Goal: Transaction & Acquisition: Purchase product/service

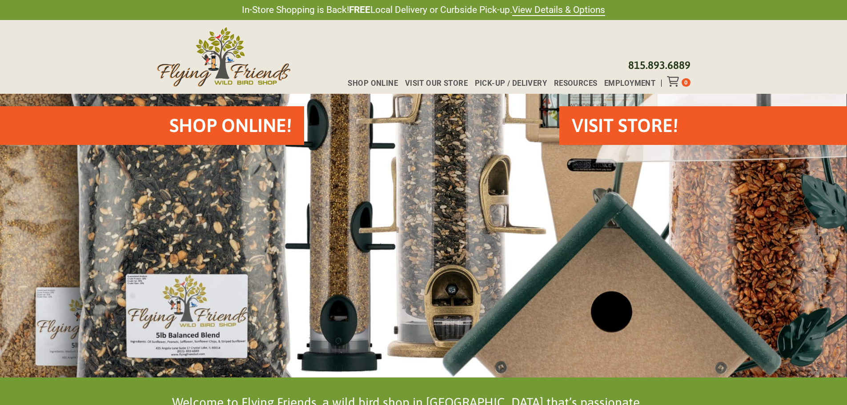
click at [246, 202] on div "Shop Online! VISIT STORE!" at bounding box center [423, 236] width 847 height 284
click at [246, 127] on h2 "Shop Online!" at bounding box center [230, 125] width 122 height 26
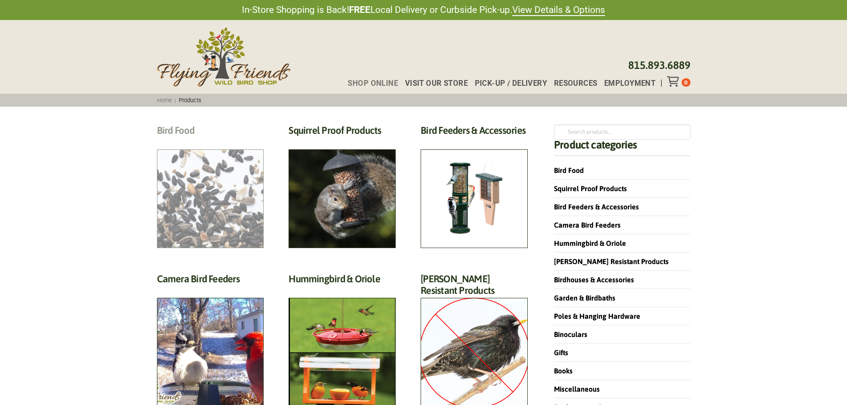
click at [217, 141] on h2 "Bird Food (70)" at bounding box center [210, 132] width 107 height 16
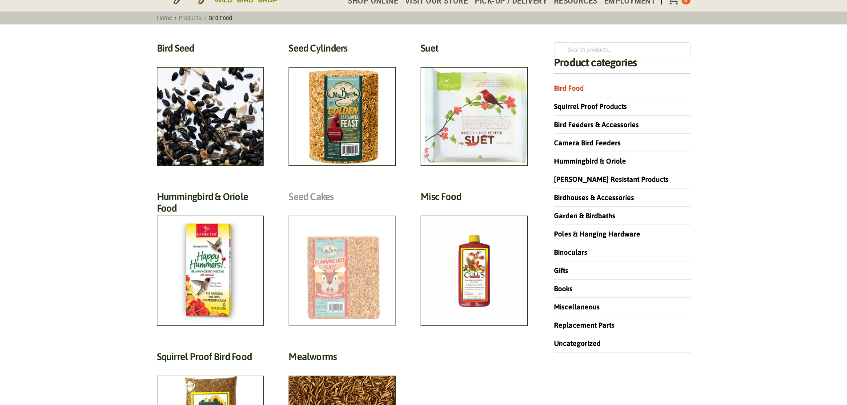
scroll to position [89, 0]
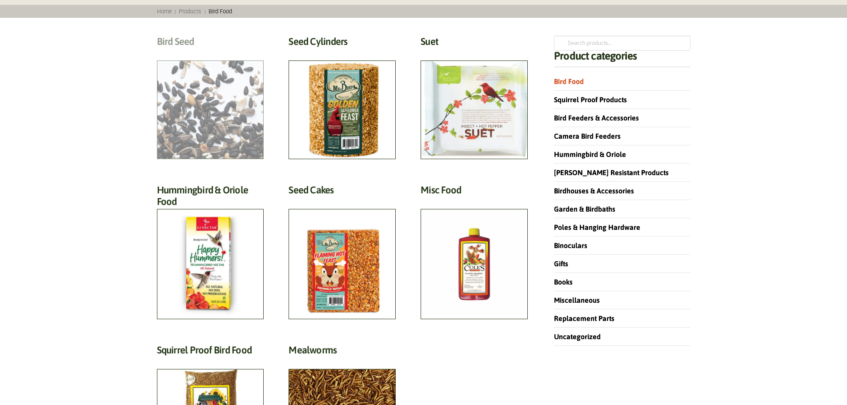
click at [236, 52] on h2 "Bird Seed (30)" at bounding box center [210, 44] width 107 height 16
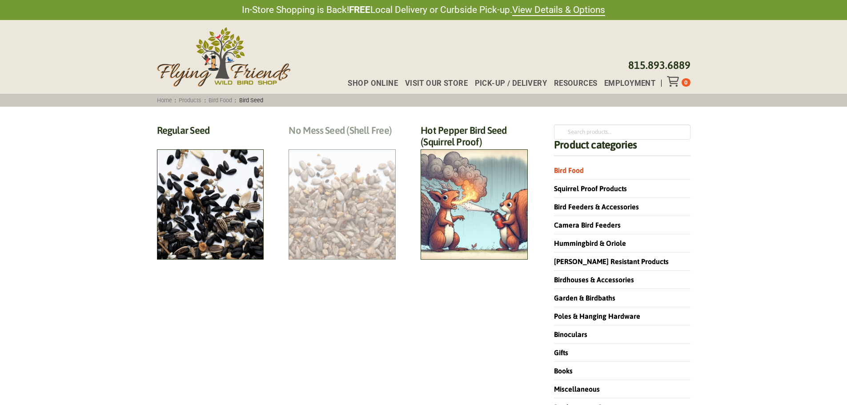
click at [347, 141] on h2 "No Mess Seed (Shell Free) (8)" at bounding box center [341, 132] width 107 height 16
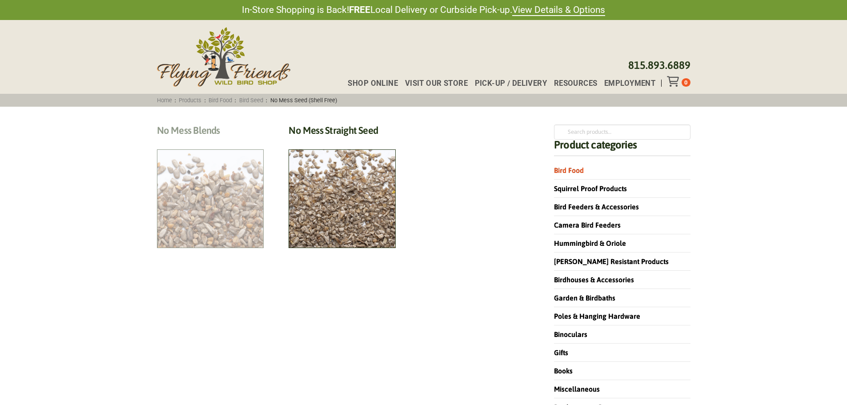
click at [228, 141] on h2 "No Mess Blends (4)" at bounding box center [210, 132] width 107 height 16
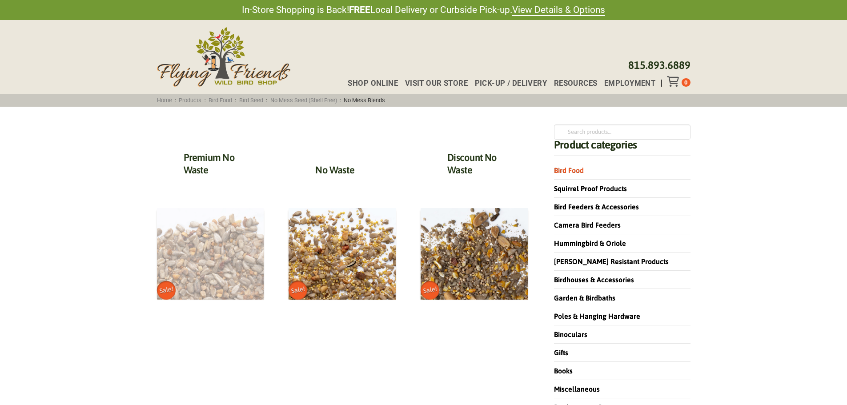
click at [229, 267] on img at bounding box center [210, 254] width 107 height 92
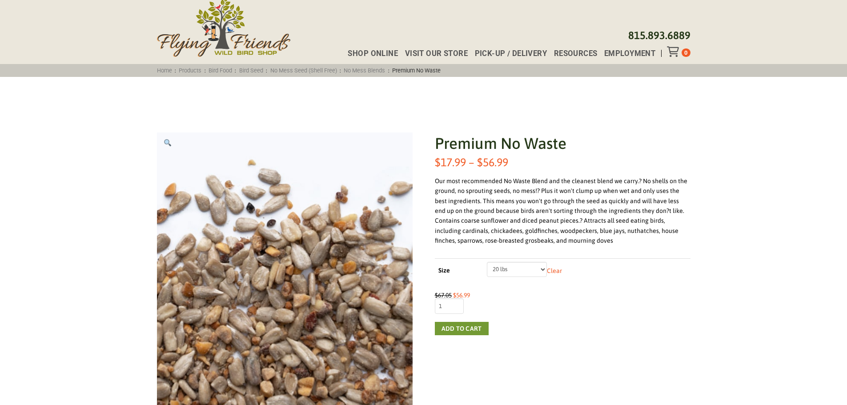
scroll to position [44, 0]
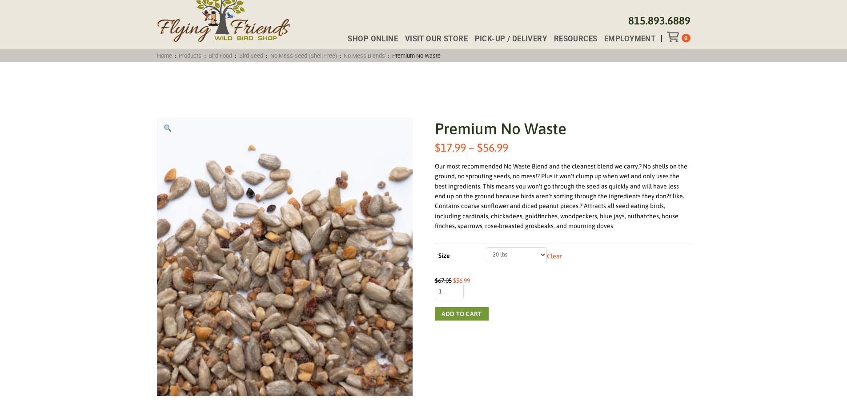
click at [532, 256] on select "Choose an option 5 lbs 10 lbs 20 lbs" at bounding box center [517, 254] width 60 height 15
click at [487, 247] on select "Choose an option 5 lbs 10 lbs 20 lbs" at bounding box center [517, 254] width 60 height 15
click at [468, 315] on button "Add to cart" at bounding box center [462, 313] width 54 height 13
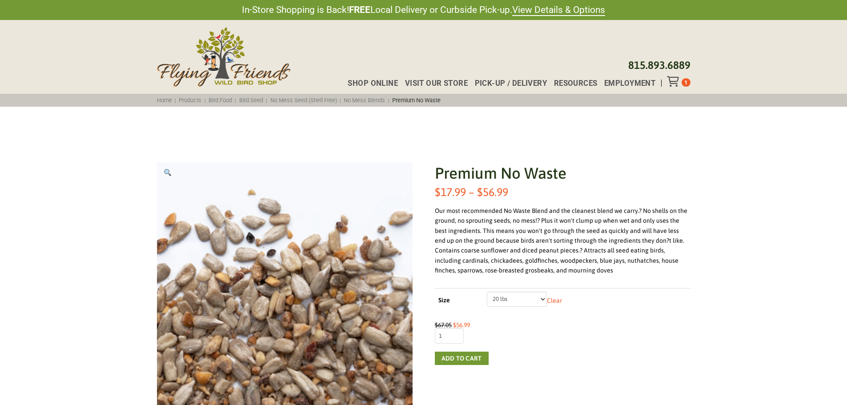
click at [678, 81] on icon "Toggle Off Canvas Content" at bounding box center [672, 81] width 11 height 11
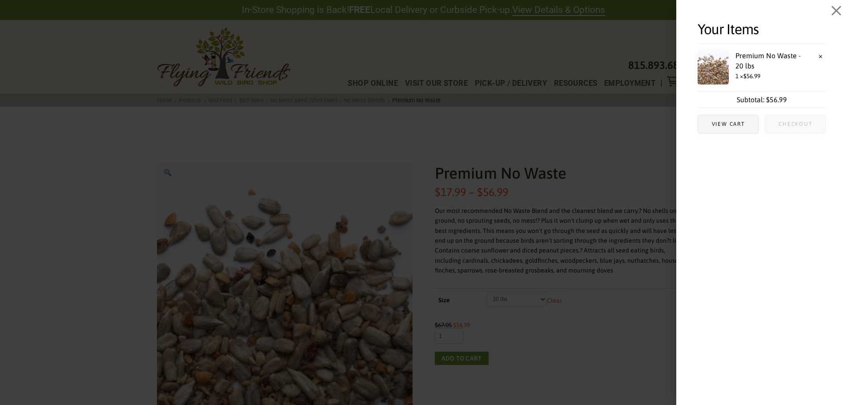
click at [794, 128] on span "Checkout" at bounding box center [795, 124] width 60 height 18
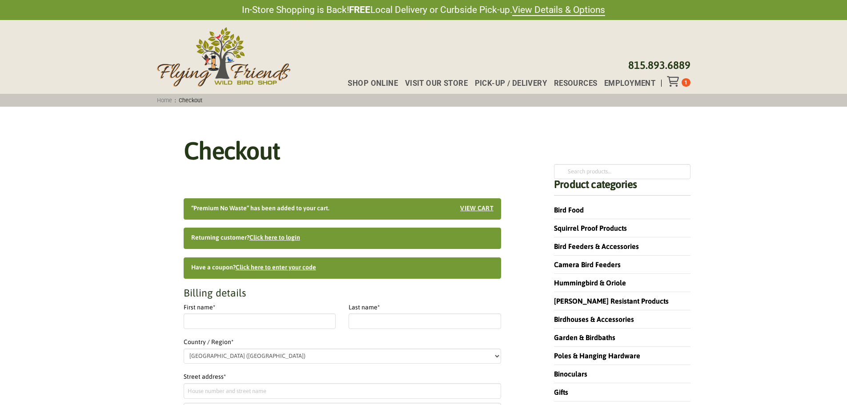
select select "IL"
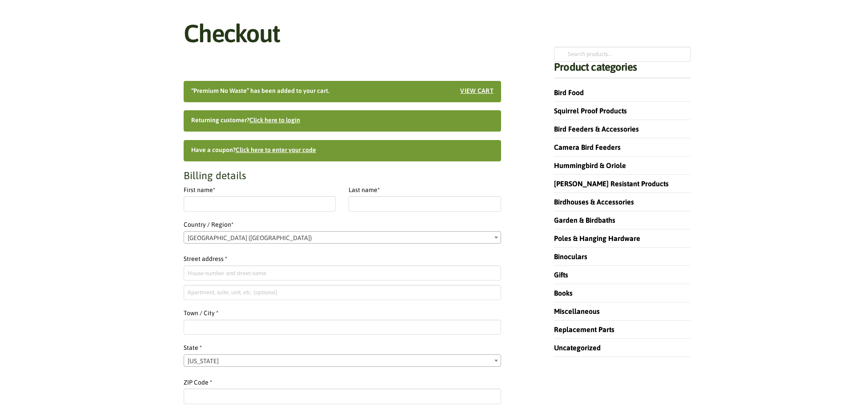
scroll to position [133, 0]
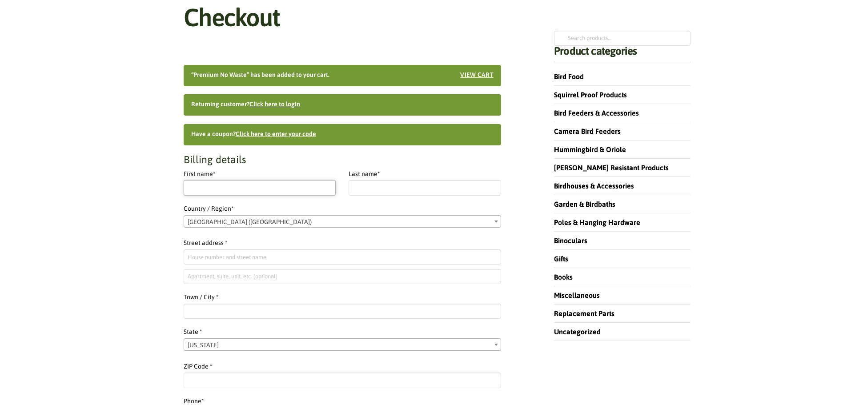
click at [231, 184] on input "First name *" at bounding box center [260, 187] width 152 height 15
type input "[PERSON_NAME]"
type input "Schultz"
type input "201 Mountain Park Blvd SW, Apt G202"
type input "G202"
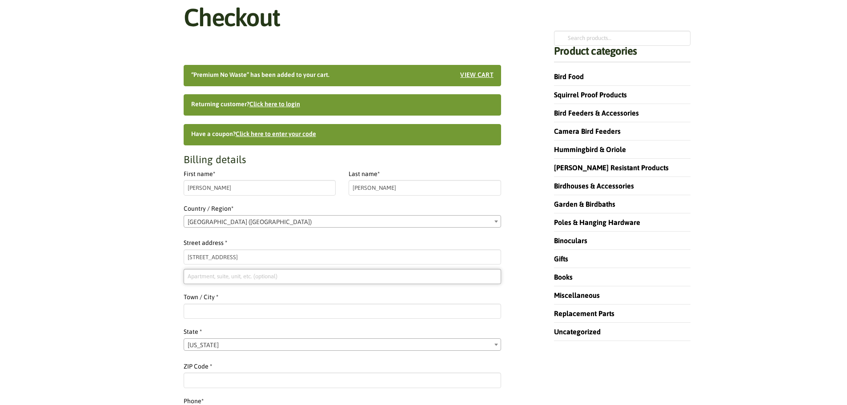
type input "Issaquah"
select select "WA"
type input "98027"
type input "18474941642"
type input "kyschult@gmail.com"
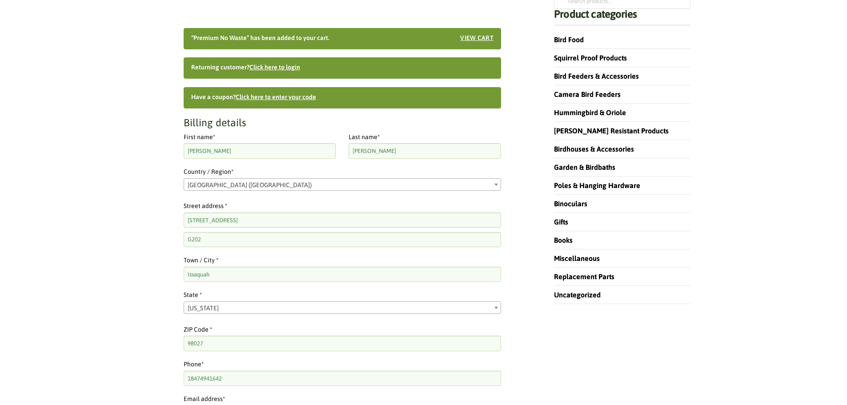
scroll to position [267, 0]
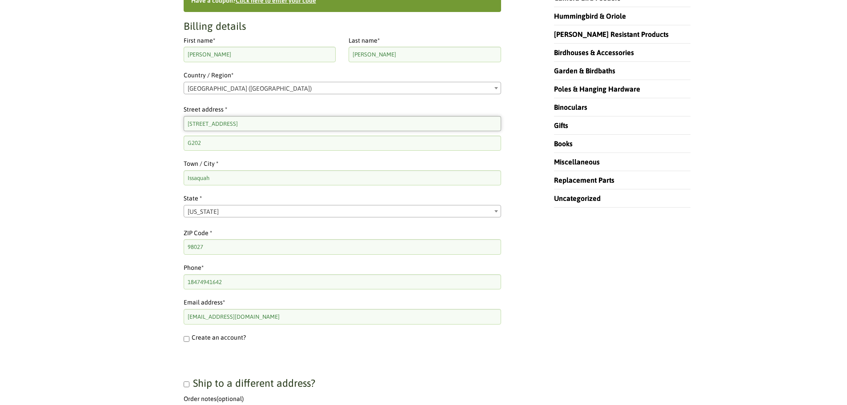
drag, startPoint x: 306, startPoint y: 123, endPoint x: 144, endPoint y: 111, distance: 161.8
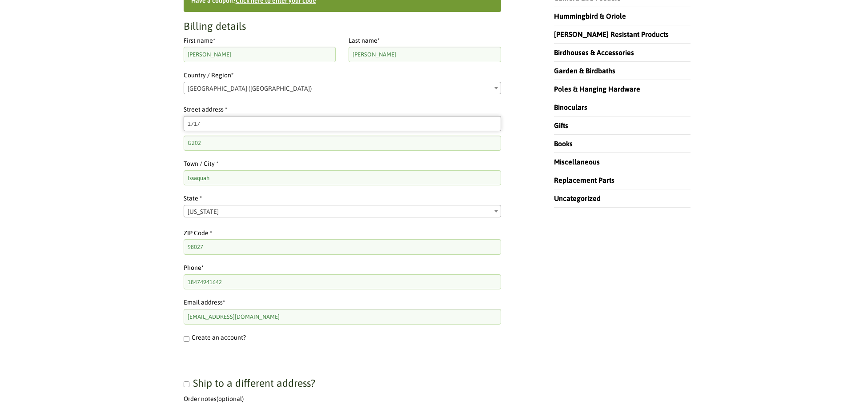
type input "1717 E Alder St, Unit A"
drag, startPoint x: 222, startPoint y: 140, endPoint x: 164, endPoint y: 136, distance: 58.0
click at [164, 136] on div "Checkout “Premium No Waste” has been added to your cart. View cart Returning cu…" at bounding box center [342, 390] width 371 height 987
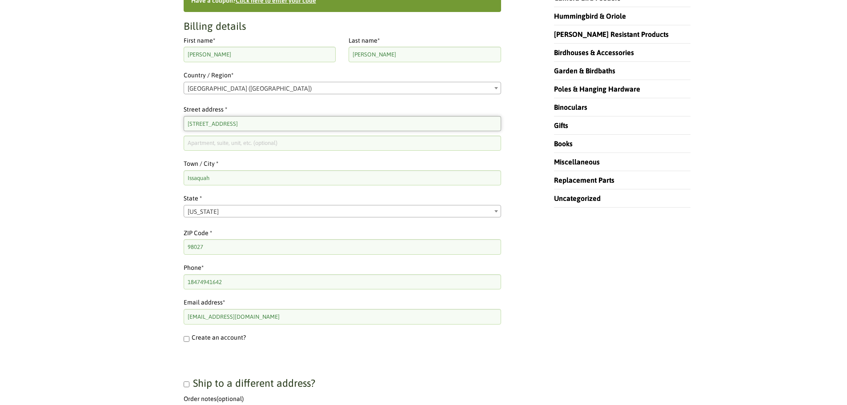
drag, startPoint x: 245, startPoint y: 123, endPoint x: 227, endPoint y: 122, distance: 18.3
click at [227, 122] on input "1717 E Alder St, Unit A" at bounding box center [342, 123] width 317 height 15
type input "1717 E Alder St"
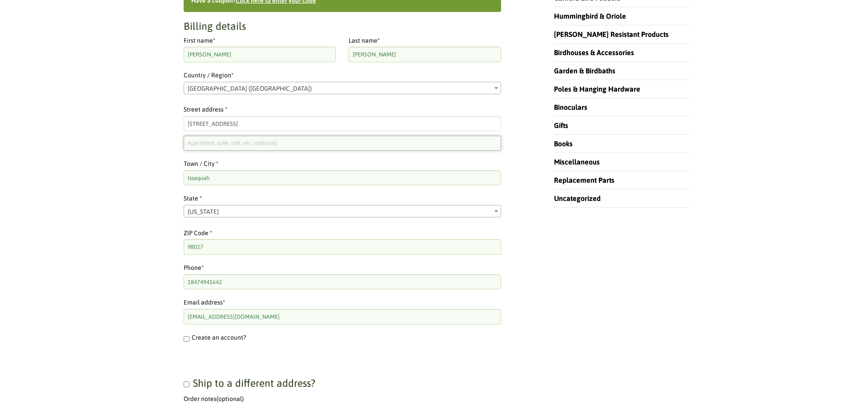
click at [216, 145] on input "Apartment, suite, unit, etc. (optional)" at bounding box center [342, 143] width 317 height 15
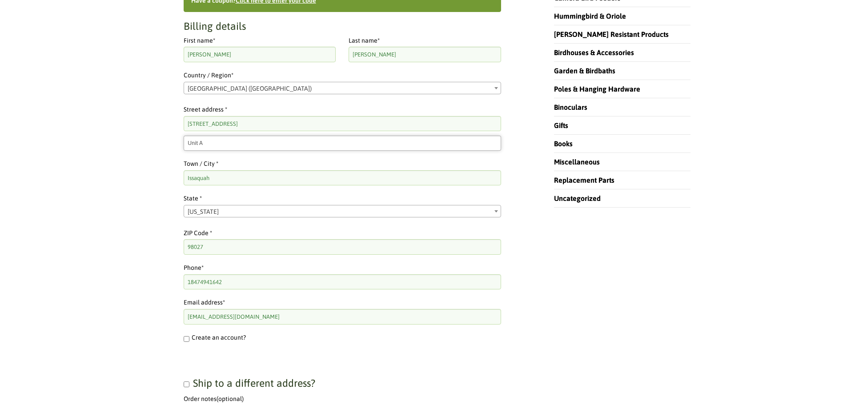
type input "Unit A"
drag, startPoint x: 220, startPoint y: 176, endPoint x: 152, endPoint y: 174, distance: 68.0
type input "Seattle"
drag, startPoint x: 151, startPoint y: 176, endPoint x: 177, endPoint y: 224, distance: 54.5
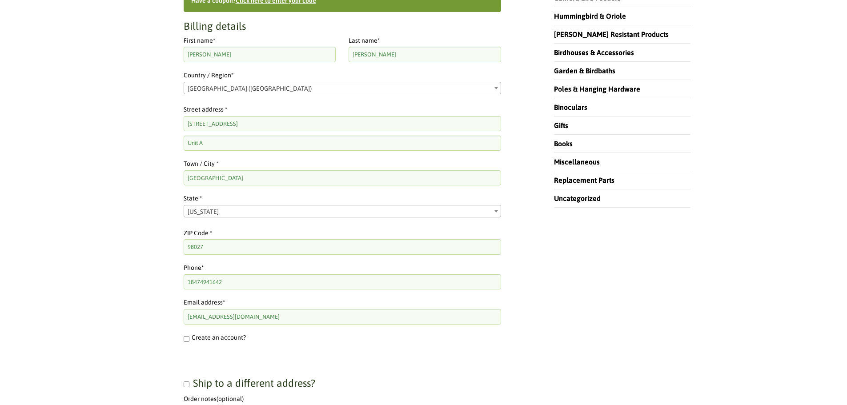
drag, startPoint x: 208, startPoint y: 252, endPoint x: 164, endPoint y: 245, distance: 44.9
click at [164, 245] on div "Checkout “Premium No Waste” has been added to your cart. View cart Returning cu…" at bounding box center [342, 390] width 371 height 987
type input "98122"
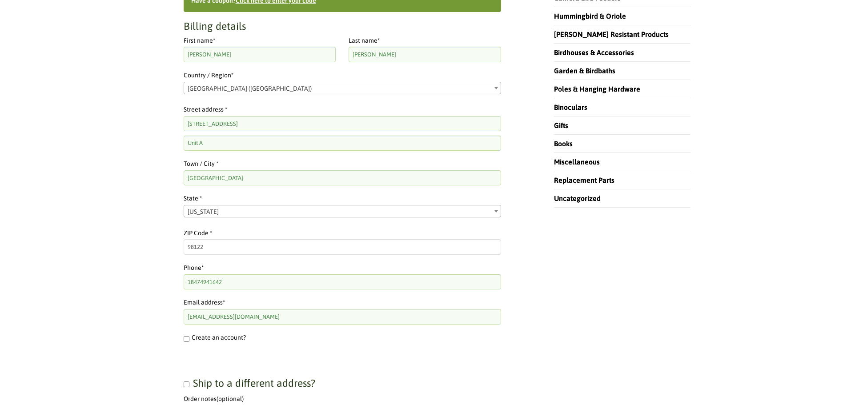
click at [164, 245] on div "Checkout “Premium No Waste” has been added to your cart. View cart Returning cu…" at bounding box center [342, 390] width 371 height 987
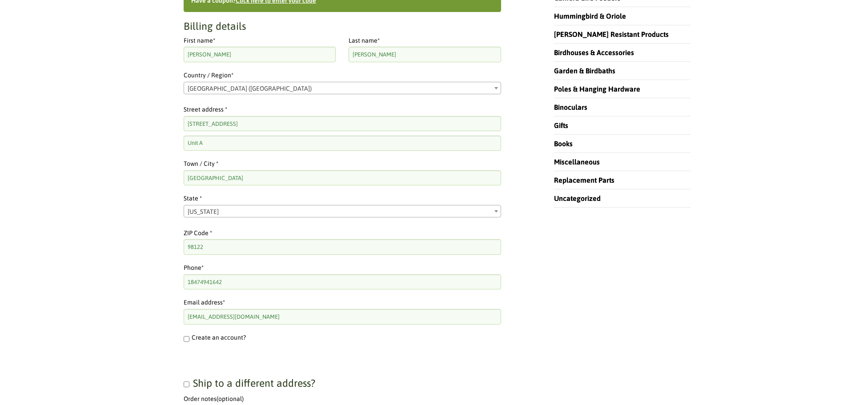
click at [213, 336] on span "Create an account?" at bounding box center [219, 337] width 54 height 7
click at [189, 336] on input "Create an account?" at bounding box center [187, 339] width 6 height 6
checkbox input "true"
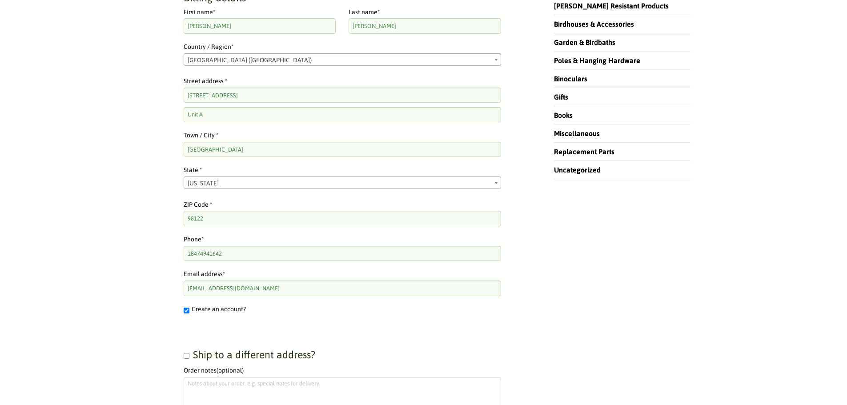
scroll to position [311, 0]
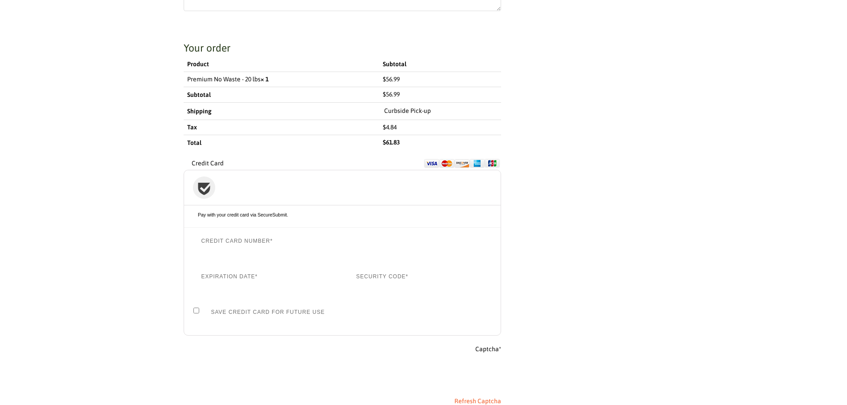
scroll to position [711, 0]
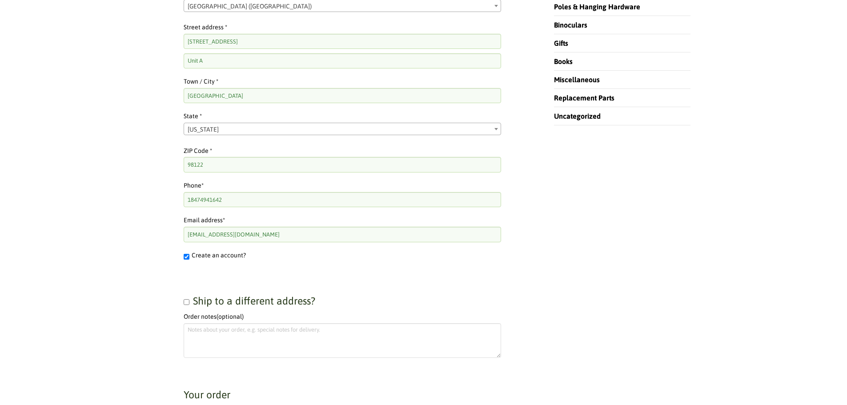
scroll to position [356, 0]
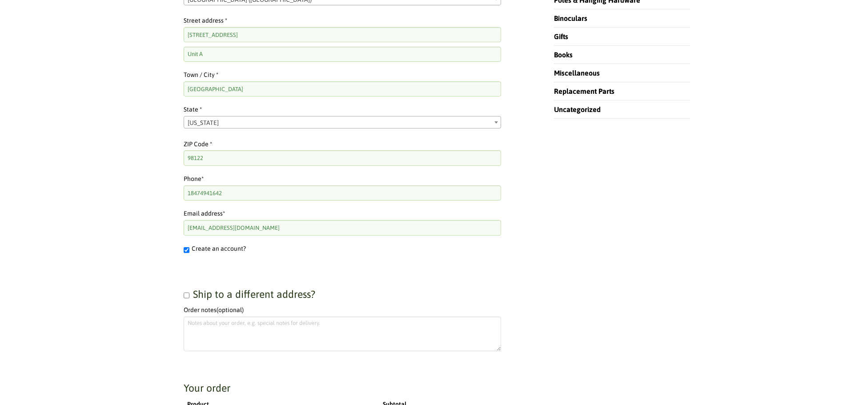
click at [188, 295] on input "Ship to a different address?" at bounding box center [187, 295] width 6 height 6
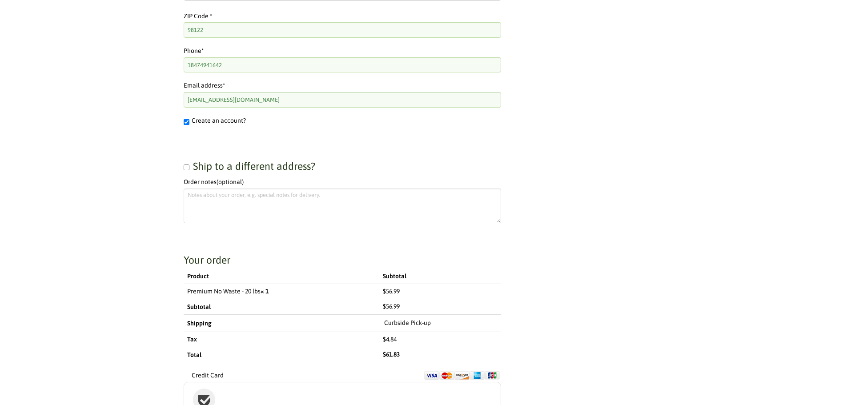
scroll to position [489, 0]
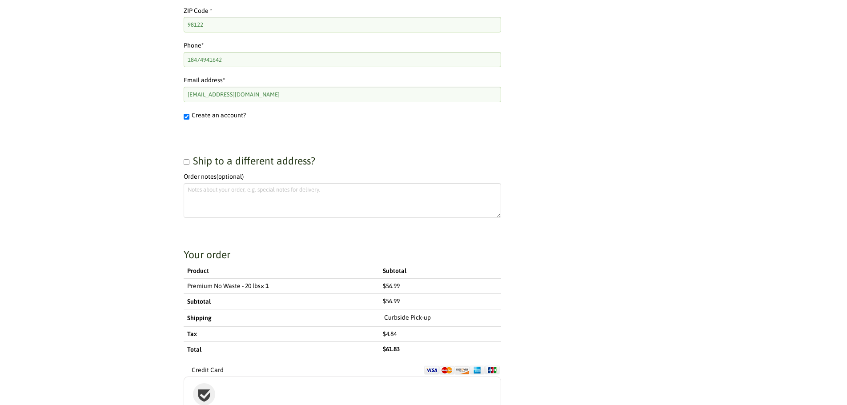
click at [230, 163] on span "Ship to a different address?" at bounding box center [254, 161] width 122 height 12
click at [189, 163] on input "Ship to a different address?" at bounding box center [187, 162] width 6 height 6
checkbox input "true"
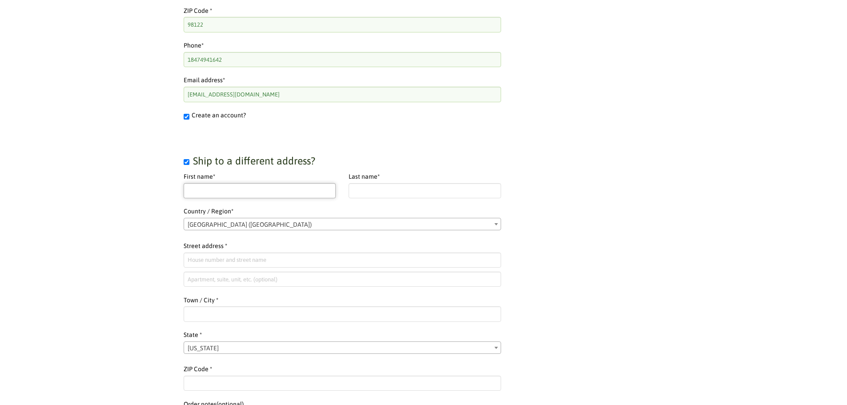
click at [213, 190] on input "First name *" at bounding box center [260, 190] width 152 height 15
type input "Kyle"
type input "Schultz"
type input "201 Mountain Park Blvd SW, Apt G202"
type input "G202"
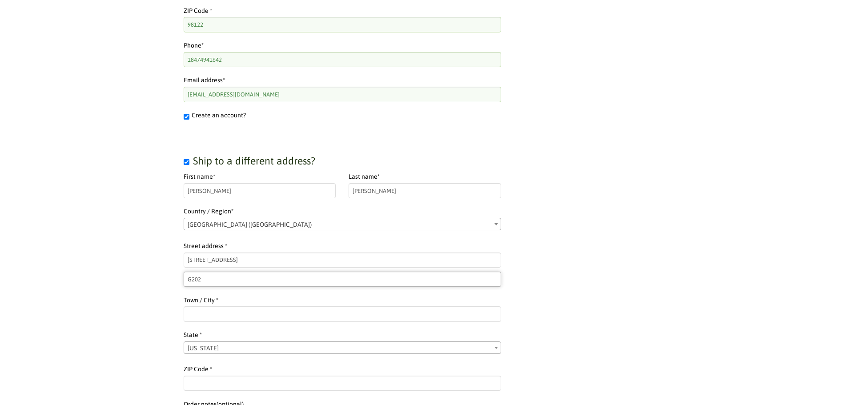
type input "Issaquah"
select select "WA"
type input "98027"
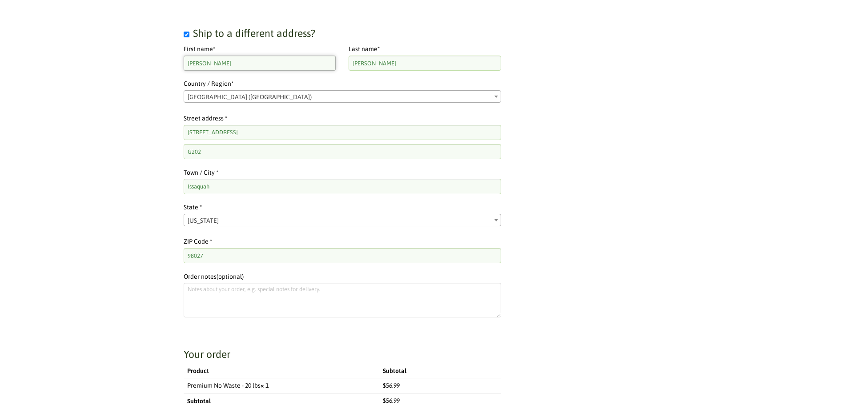
scroll to position [622, 0]
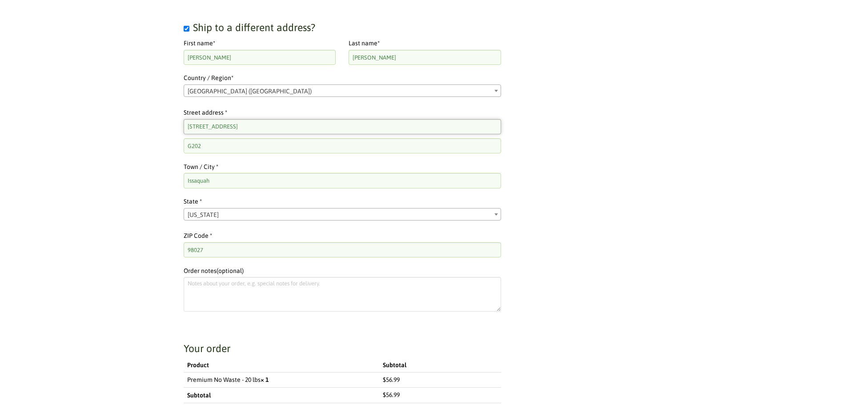
drag, startPoint x: 300, startPoint y: 125, endPoint x: 150, endPoint y: 128, distance: 150.7
click at [150, 128] on div "In-Store Shopping is Back! FREE Local Delivery or Curbside Pick-up. View Detail…" at bounding box center [423, 272] width 847 height 1788
type input "1717 E Alder St, Unit A"
drag, startPoint x: 195, startPoint y: 143, endPoint x: 156, endPoint y: 140, distance: 38.7
click at [156, 140] on div "In-Store Shopping is Back! FREE Local Delivery or Curbside Pick-up. View Detail…" at bounding box center [423, 272] width 847 height 1788
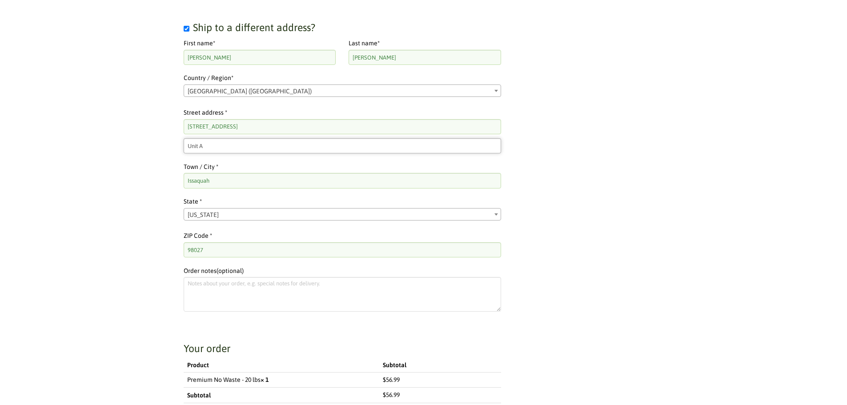
type input "Unit A"
drag, startPoint x: 248, startPoint y: 127, endPoint x: 225, endPoint y: 127, distance: 23.1
click at [225, 127] on input "1717 E Alder St, Unit A" at bounding box center [342, 126] width 317 height 15
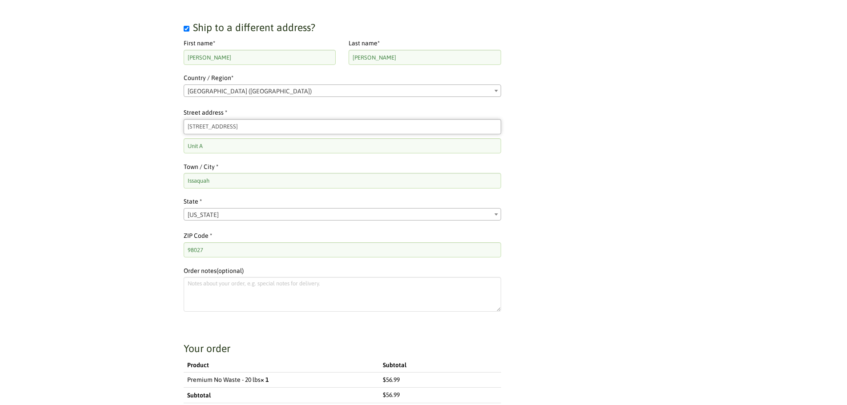
type input "[STREET_ADDRESS]"
click at [571, 119] on div "Checkout “Premium No Waste” has been added to your cart. View cart Returning cu…" at bounding box center [423, 149] width 533 height 1214
drag, startPoint x: 225, startPoint y: 183, endPoint x: 165, endPoint y: 180, distance: 60.1
click at [168, 181] on div "Checkout “Premium No Waste” has been added to your cart. View cart Returning cu…" at bounding box center [342, 149] width 371 height 1214
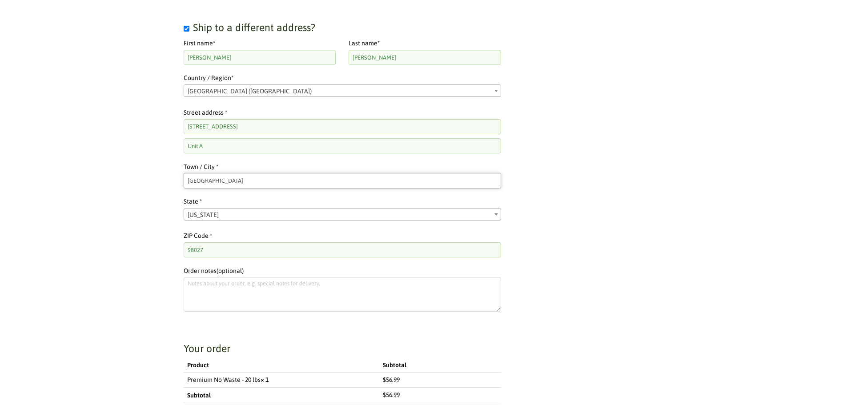
type input "Seattle"
click at [153, 198] on div "In-Store Shopping is Back! FREE Local Delivery or Curbside Pick-up. View Detail…" at bounding box center [423, 272] width 847 height 1788
drag, startPoint x: 203, startPoint y: 251, endPoint x: 162, endPoint y: 245, distance: 41.2
click at [162, 245] on div "Checkout “Premium No Waste” has been added to your cart. View cart Returning cu…" at bounding box center [342, 149] width 371 height 1214
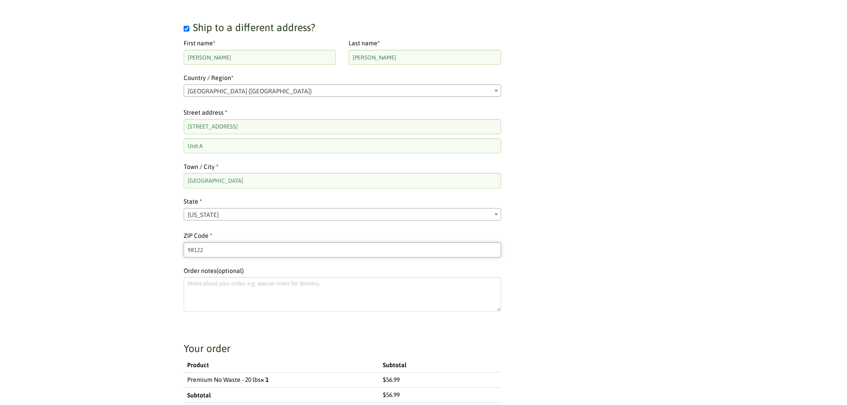
type input "98122"
click at [579, 202] on div "Checkout “Premium No Waste” has been added to your cart. View cart Returning cu…" at bounding box center [423, 149] width 533 height 1214
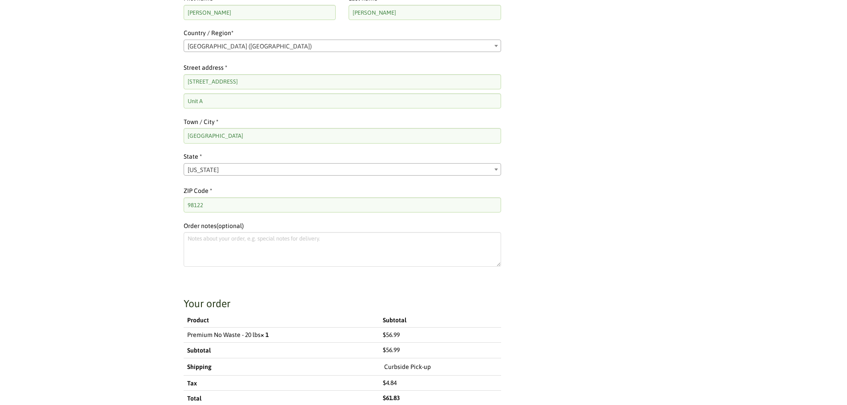
scroll to position [533, 0]
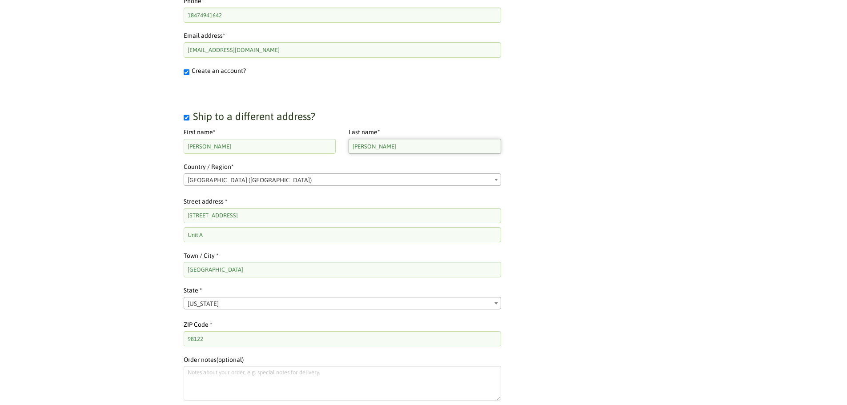
click at [402, 148] on input "Schultz" at bounding box center [424, 146] width 152 height 15
type input "Schultz"
click at [651, 159] on div "Checkout “Premium No Waste” has been added to your cart. View cart Returning cu…" at bounding box center [423, 238] width 533 height 1214
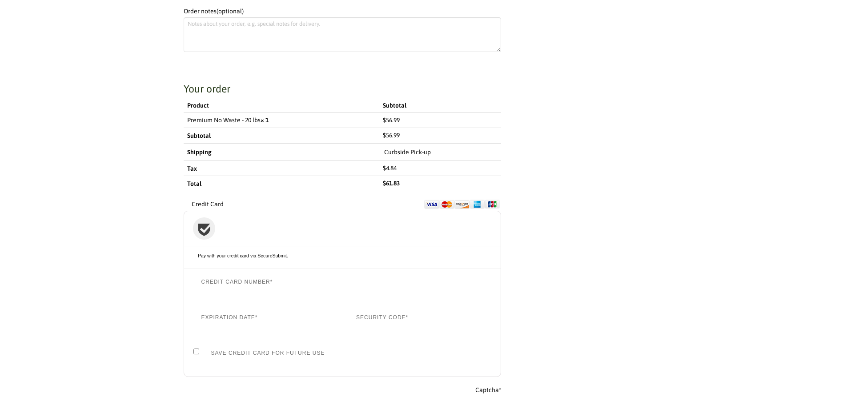
scroll to position [889, 0]
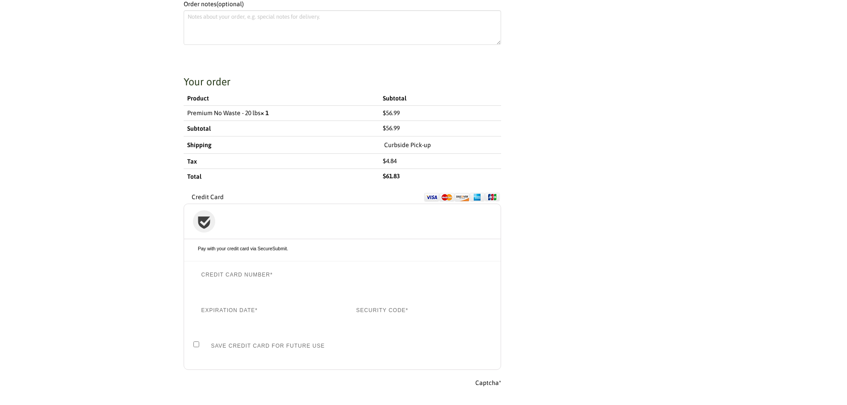
click at [405, 145] on label "Curbside Pick-up" at bounding box center [407, 145] width 47 height 11
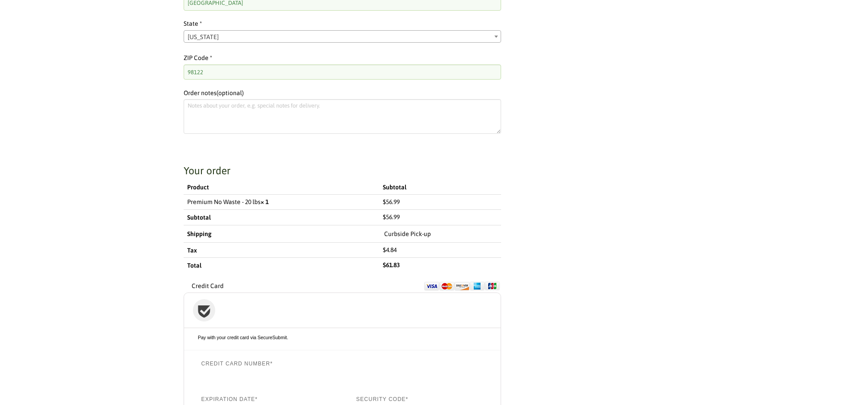
scroll to position [533, 0]
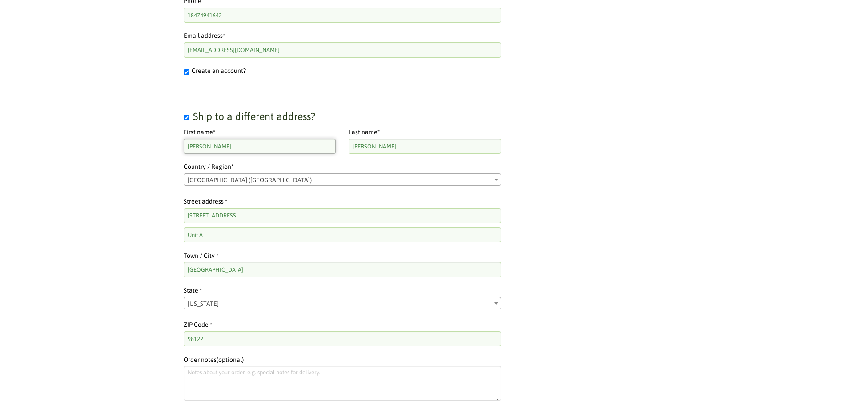
click at [215, 144] on input "Kyle" at bounding box center [260, 146] width 152 height 15
type input "Kyle"
click at [578, 191] on div "Checkout “Premium No Waste” has been added to your cart. View cart Returning cu…" at bounding box center [423, 238] width 533 height 1214
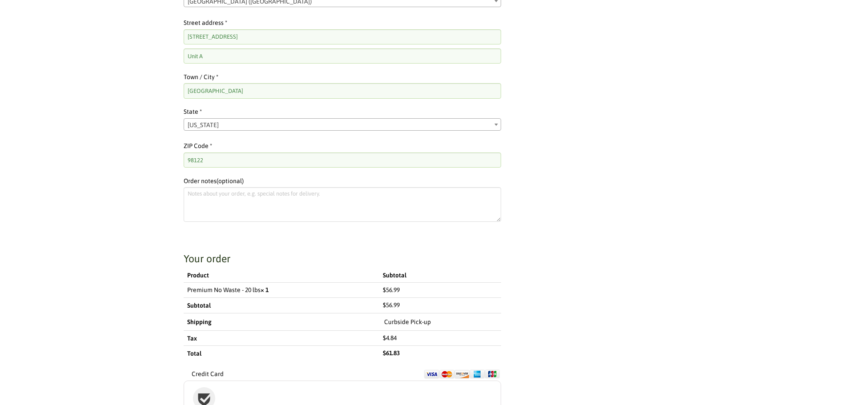
scroll to position [800, 0]
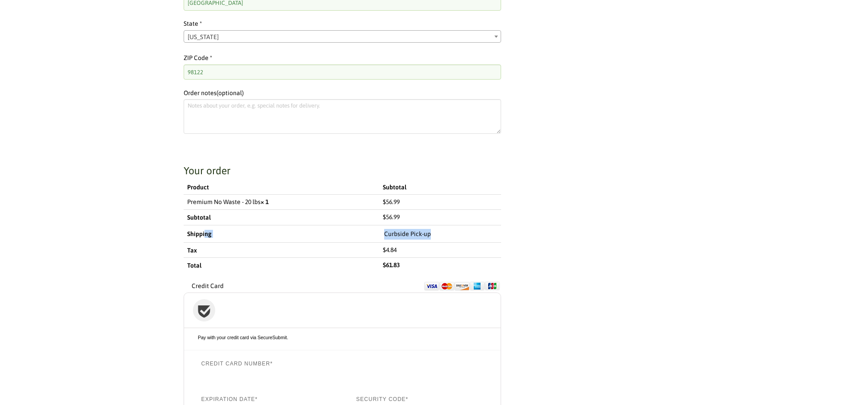
drag, startPoint x: 427, startPoint y: 233, endPoint x: 204, endPoint y: 229, distance: 223.6
click at [204, 229] on tr "Shipping Curbside Pick-up" at bounding box center [342, 233] width 317 height 17
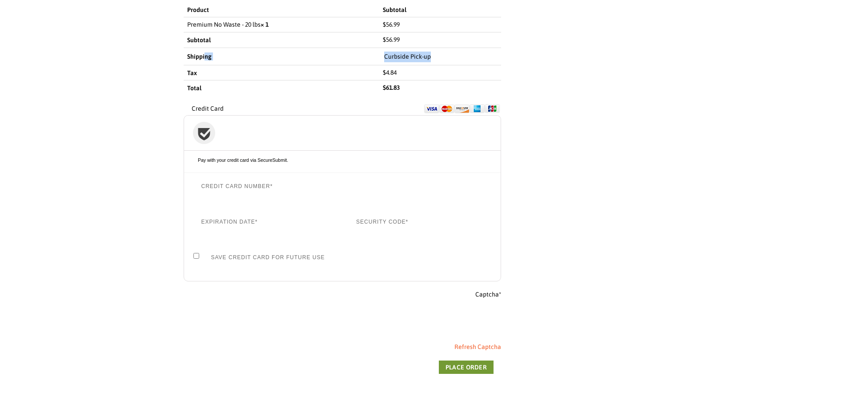
scroll to position [978, 0]
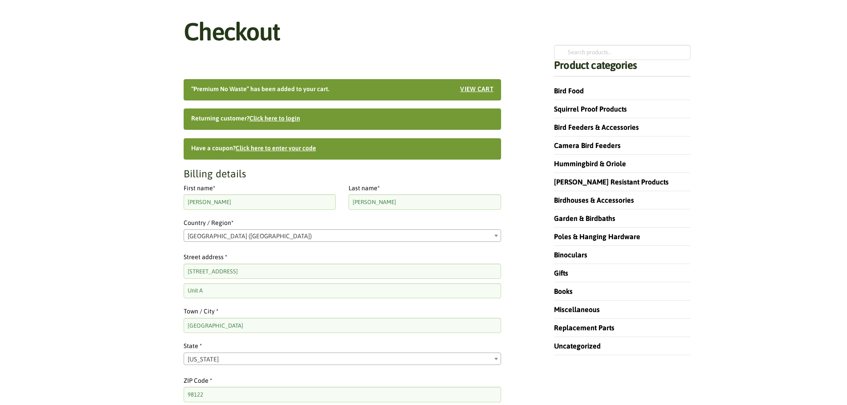
scroll to position [44, 0]
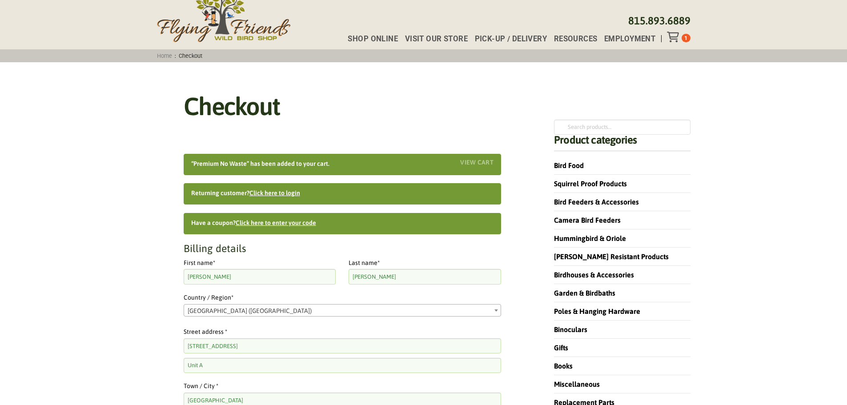
click at [476, 160] on link "View cart" at bounding box center [476, 162] width 33 height 6
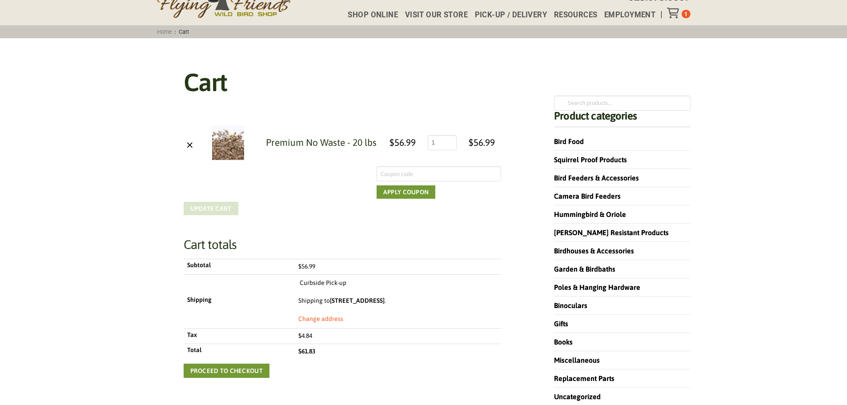
scroll to position [178, 0]
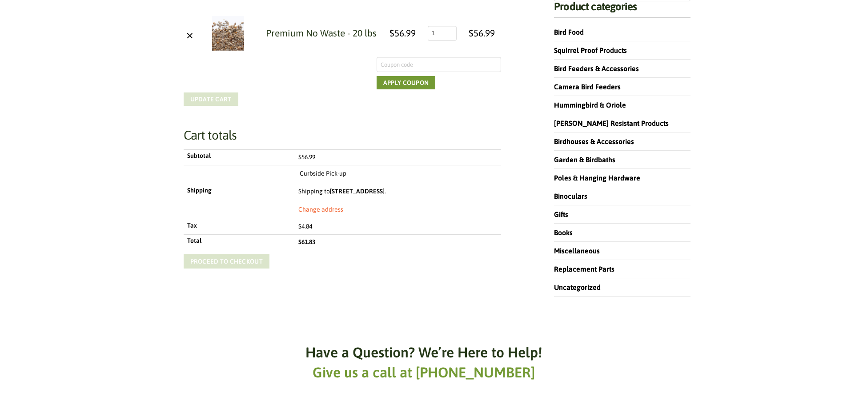
click at [247, 259] on link "Proceed to checkout" at bounding box center [227, 261] width 86 height 14
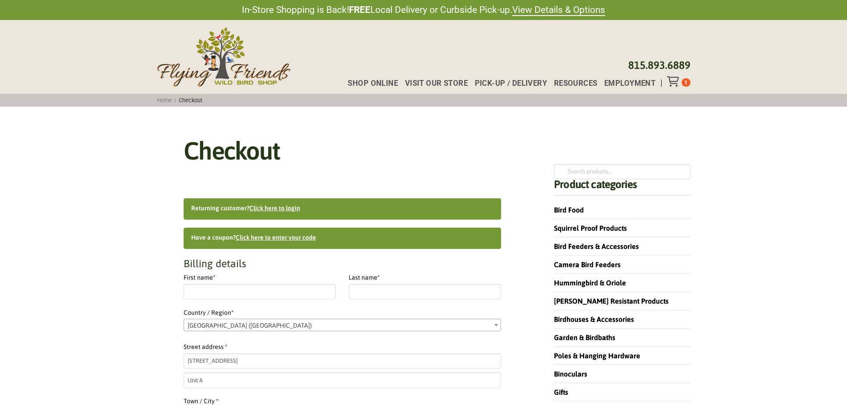
select select "WA"
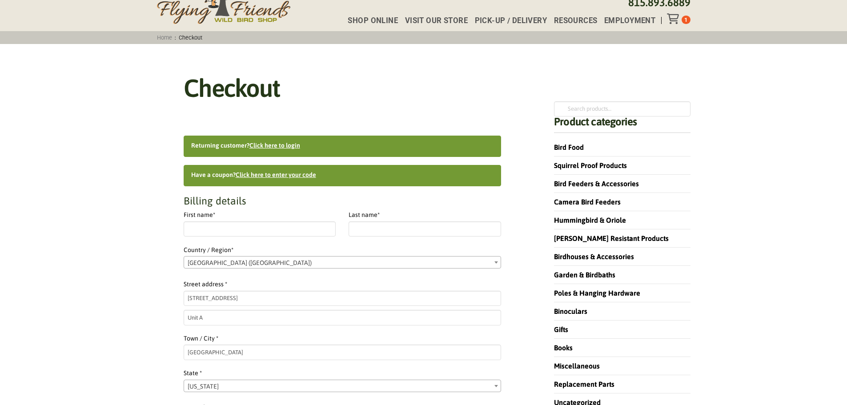
scroll to position [222, 0]
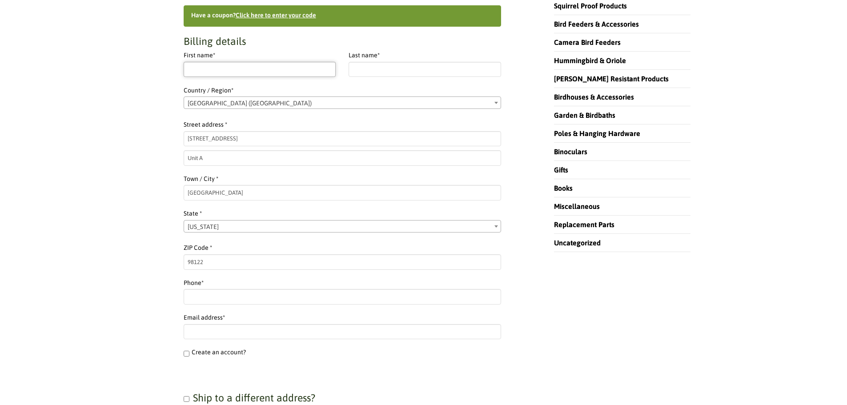
click at [265, 73] on input "First name *" at bounding box center [260, 69] width 152 height 15
click at [289, 72] on input "First name *" at bounding box center [260, 69] width 152 height 15
type input "Kyle"
type input "Schultz"
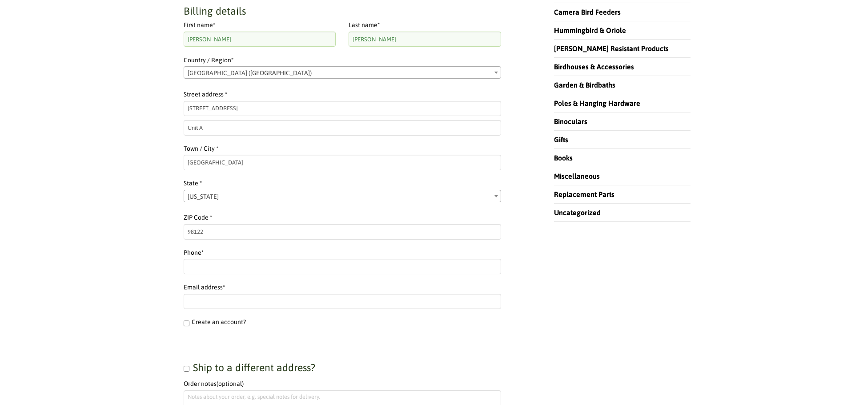
scroll to position [267, 0]
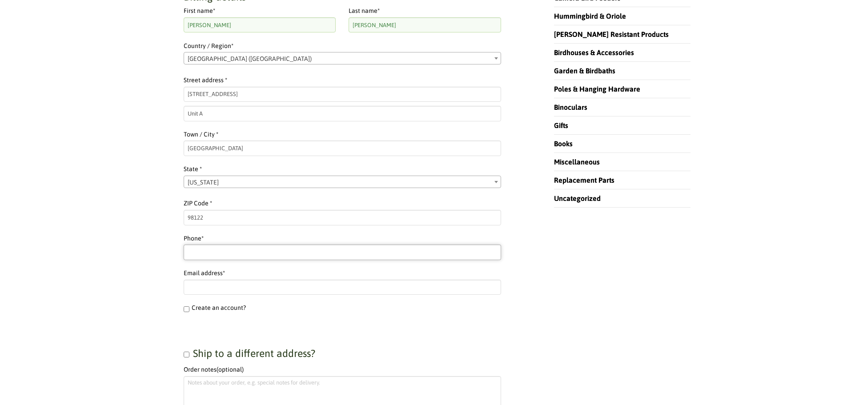
click at [210, 256] on input "Phone *" at bounding box center [342, 251] width 317 height 15
type input "8474941642"
click at [206, 280] on input "Email address *" at bounding box center [342, 287] width 317 height 15
type input "kyschult@gmail.com"
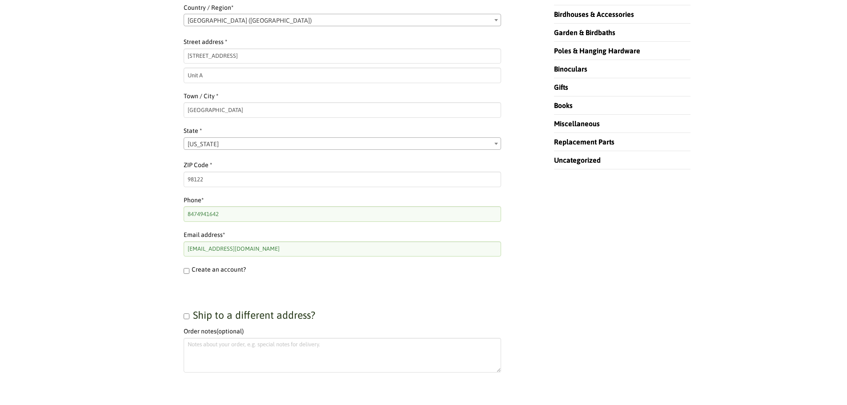
scroll to position [400, 0]
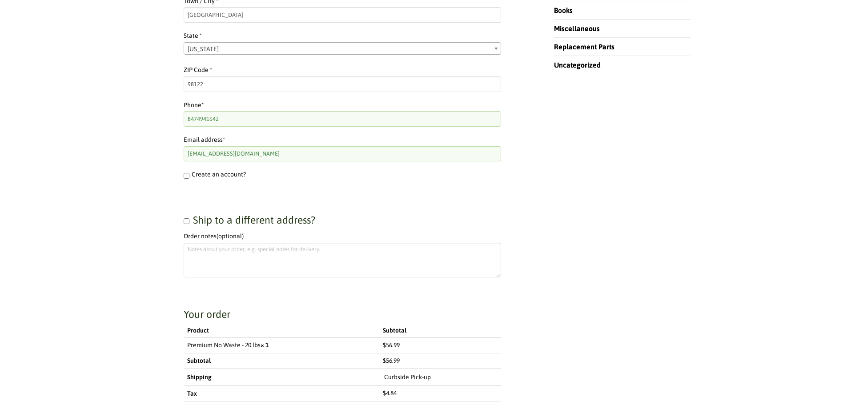
click at [187, 175] on input "Create an account?" at bounding box center [187, 176] width 6 height 6
checkbox input "true"
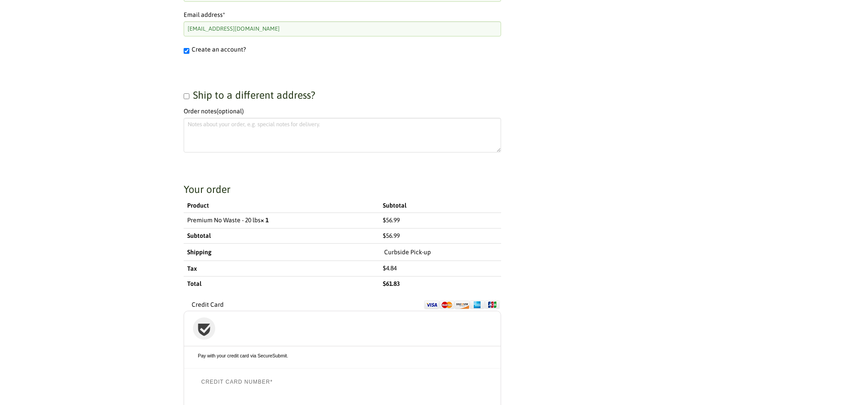
scroll to position [533, 0]
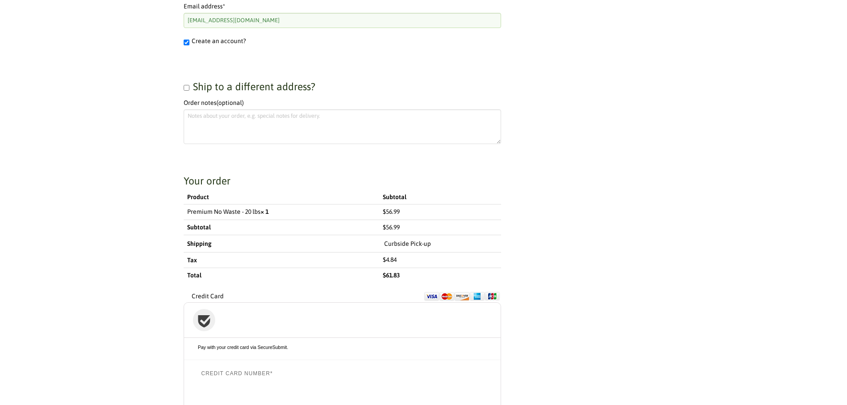
click at [187, 88] on input "Ship to a different address?" at bounding box center [187, 88] width 6 height 6
checkbox input "true"
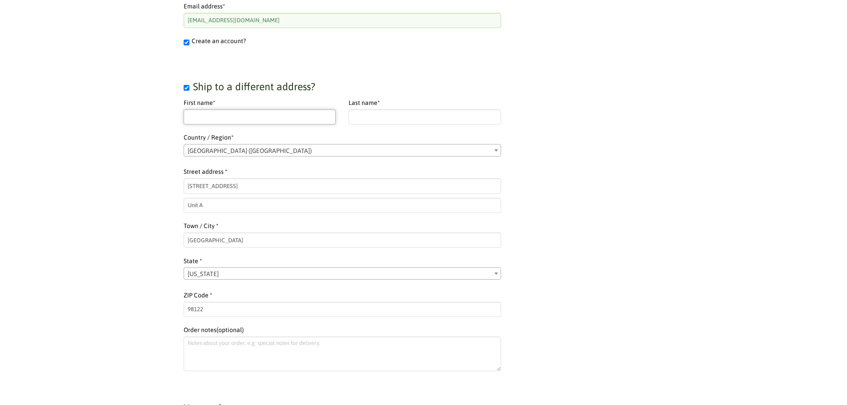
click at [232, 112] on input "First name *" at bounding box center [260, 116] width 152 height 15
type input "Kyle"
type input "Schultz"
click at [153, 181] on div "In-Store Shopping is Back! FREE Local Delivery or Curbside Pick-up. View Detail…" at bounding box center [423, 346] width 847 height 1758
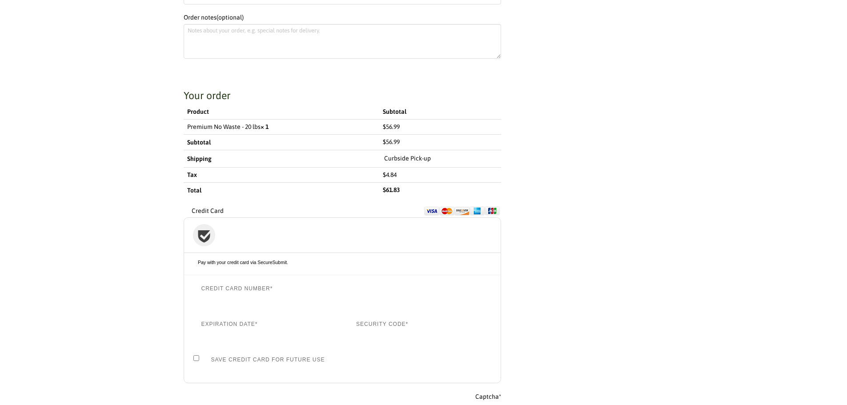
scroll to position [889, 0]
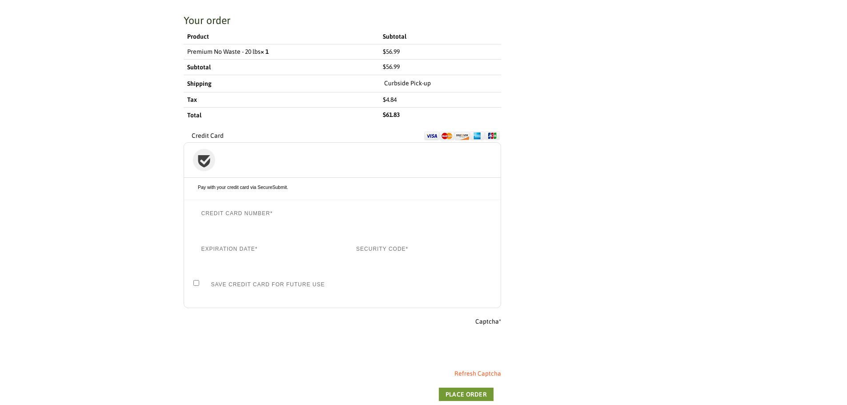
scroll to position [978, 0]
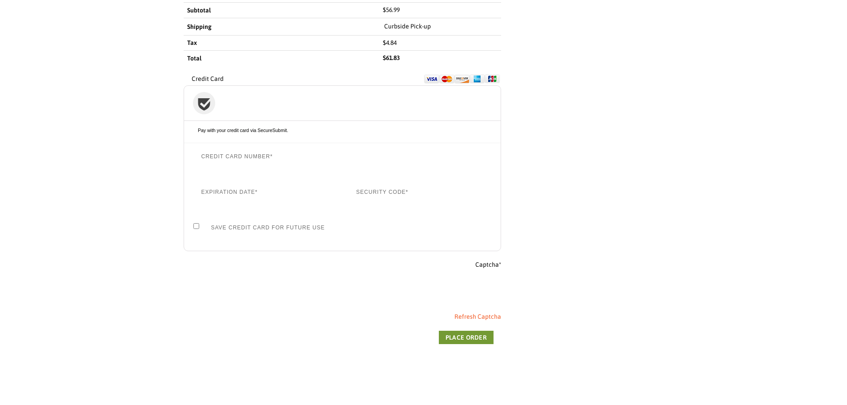
click at [197, 225] on input "Save Credit Card for Future Use" at bounding box center [196, 226] width 6 height 6
checkbox input "true"
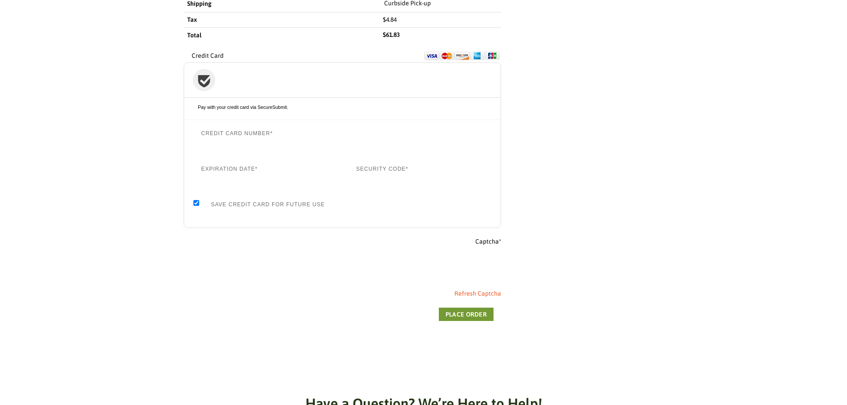
scroll to position [1022, 0]
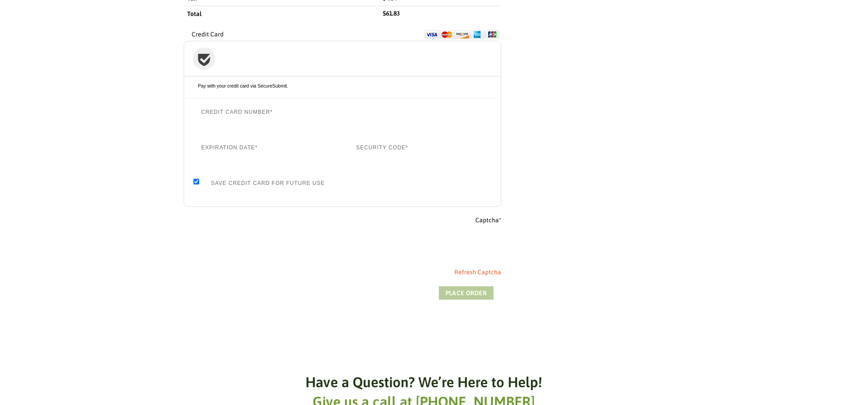
click at [479, 292] on button "Place order" at bounding box center [466, 292] width 55 height 13
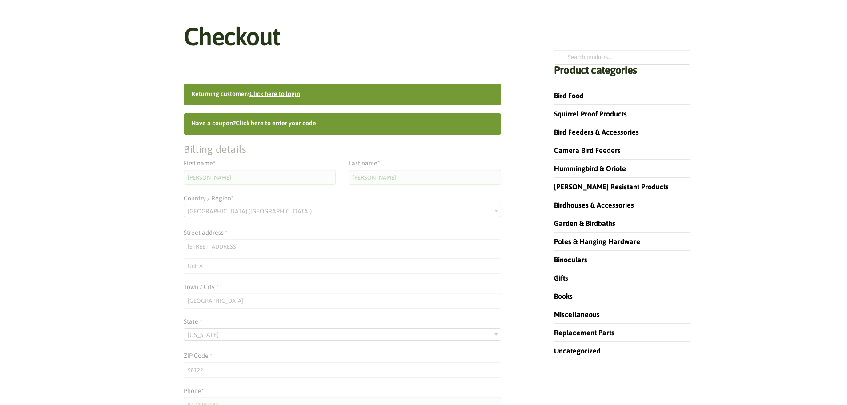
scroll to position [0, 0]
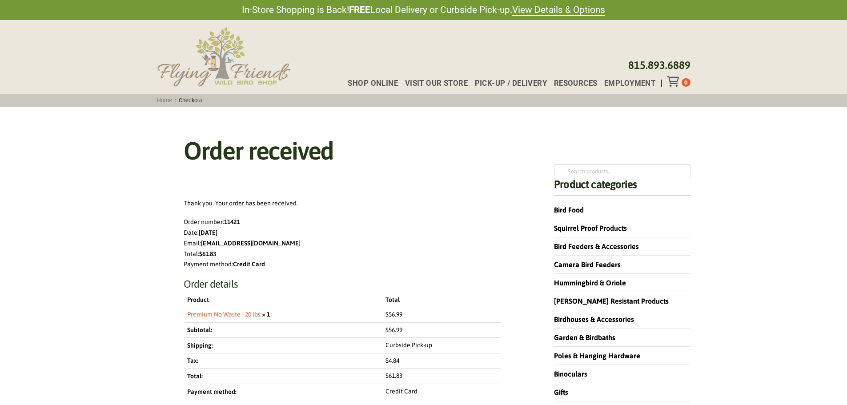
click at [232, 72] on img at bounding box center [223, 57] width 133 height 60
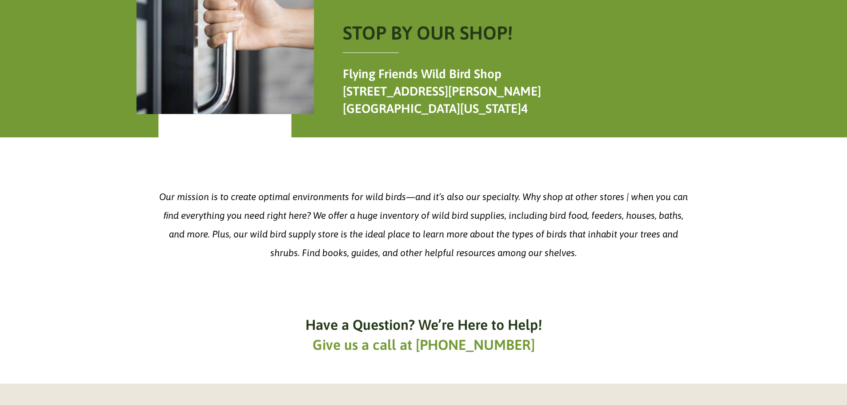
scroll to position [1637, 0]
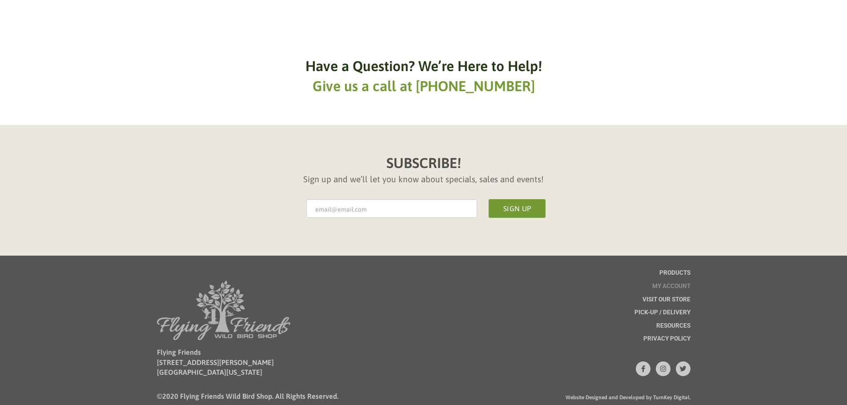
click at [663, 283] on span "My account" at bounding box center [671, 286] width 38 height 6
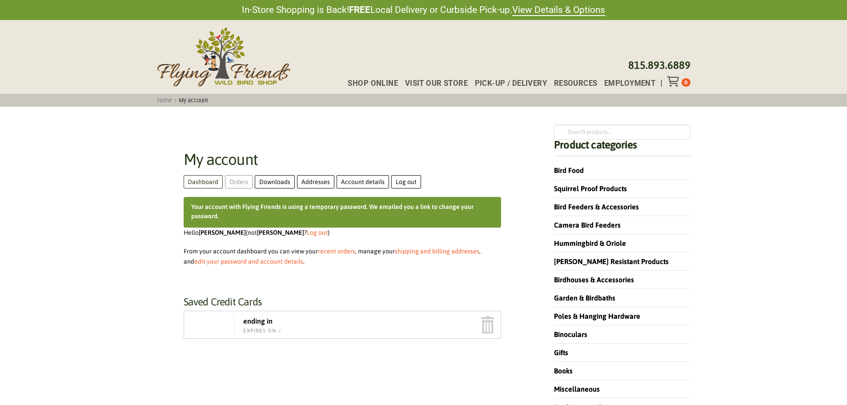
click at [233, 181] on link "Orders" at bounding box center [239, 181] width 28 height 13
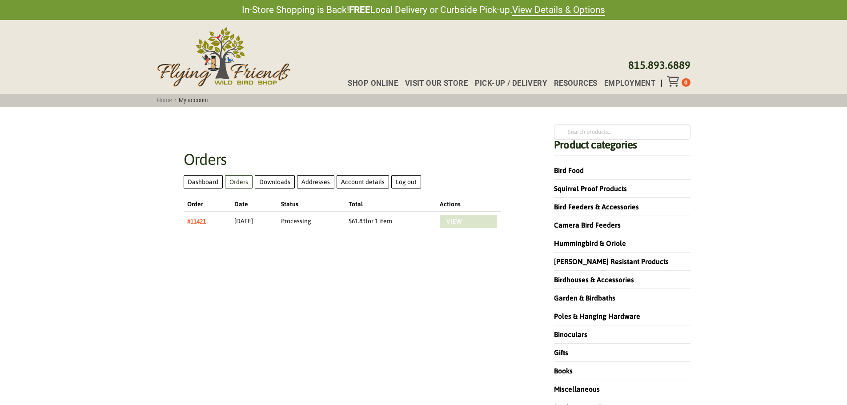
click at [472, 220] on link "View" at bounding box center [468, 221] width 57 height 13
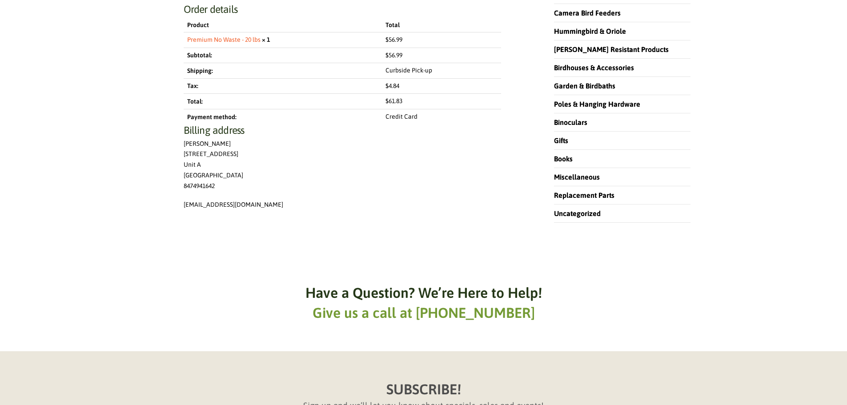
scroll to position [44, 0]
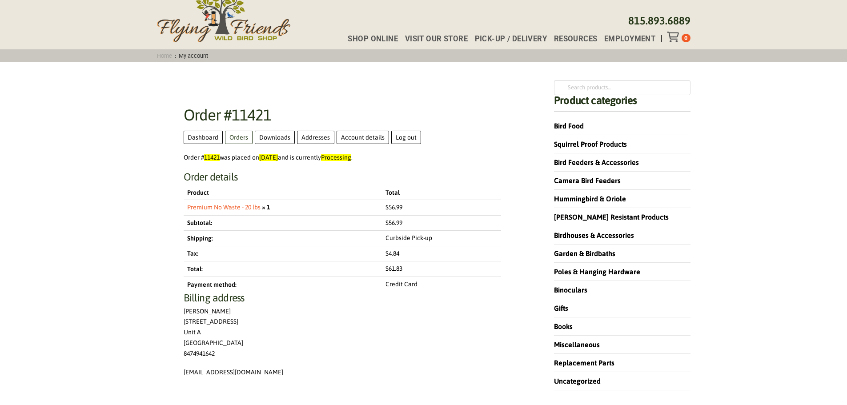
click at [171, 55] on link "Home" at bounding box center [164, 55] width 21 height 7
